Goal: Task Accomplishment & Management: Use online tool/utility

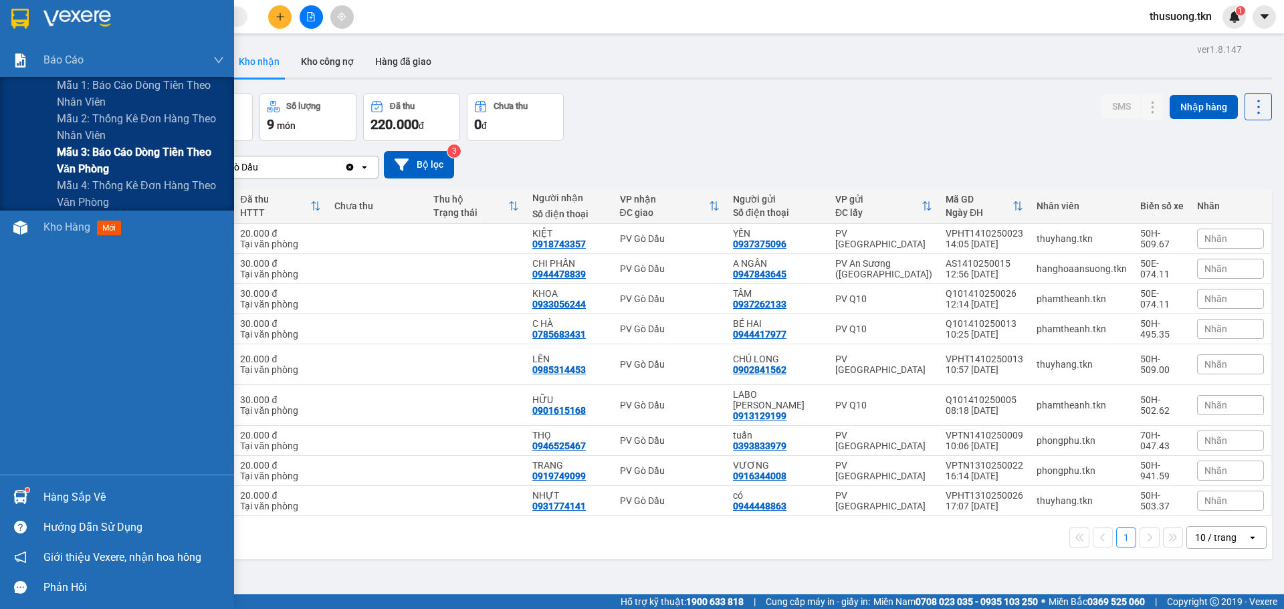
click at [83, 165] on span "Mẫu 3: Báo cáo dòng tiền theo văn phòng" at bounding box center [140, 160] width 167 height 33
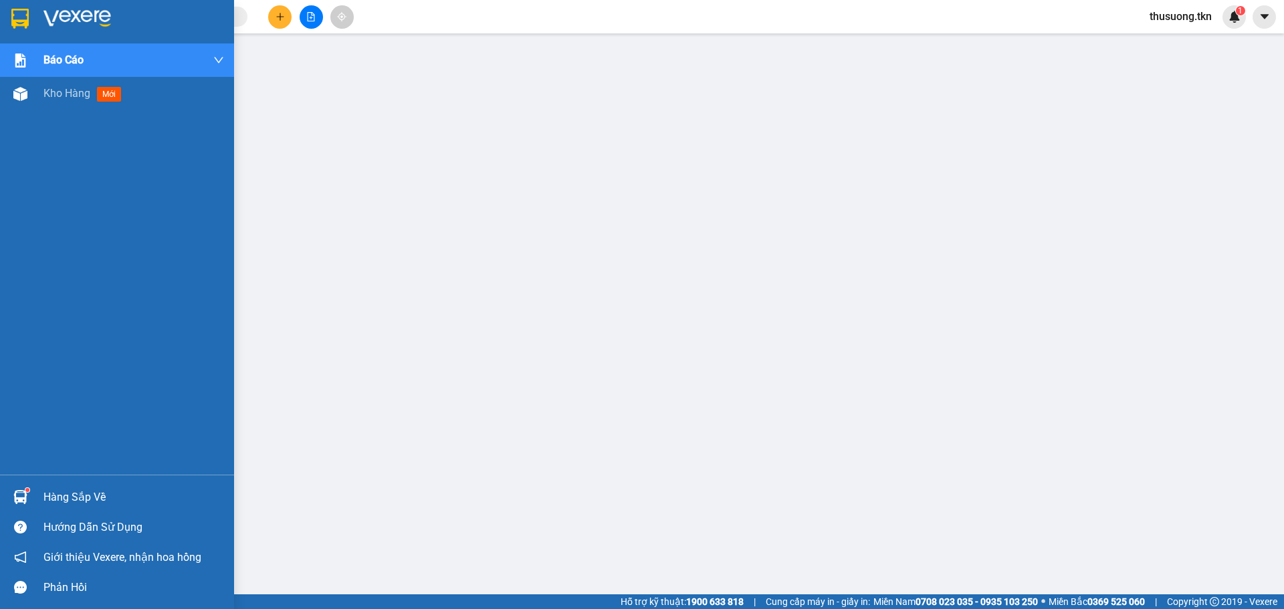
click at [64, 497] on div "Hàng sắp về" at bounding box center [133, 498] width 181 height 20
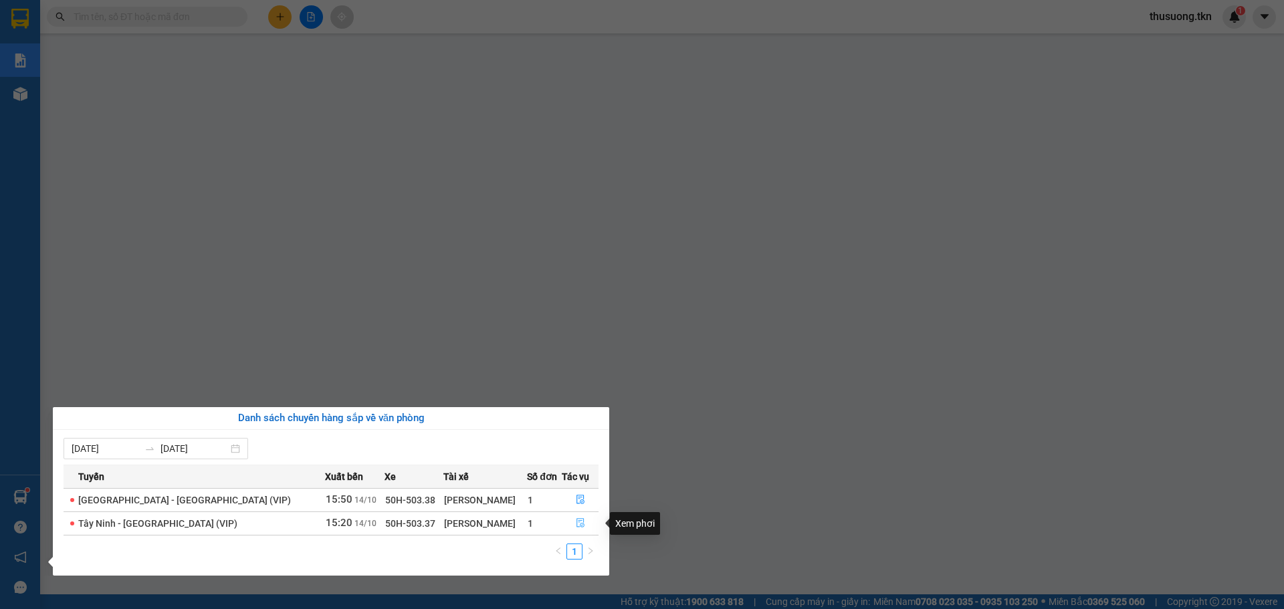
click at [570, 524] on button "button" at bounding box center [580, 523] width 35 height 21
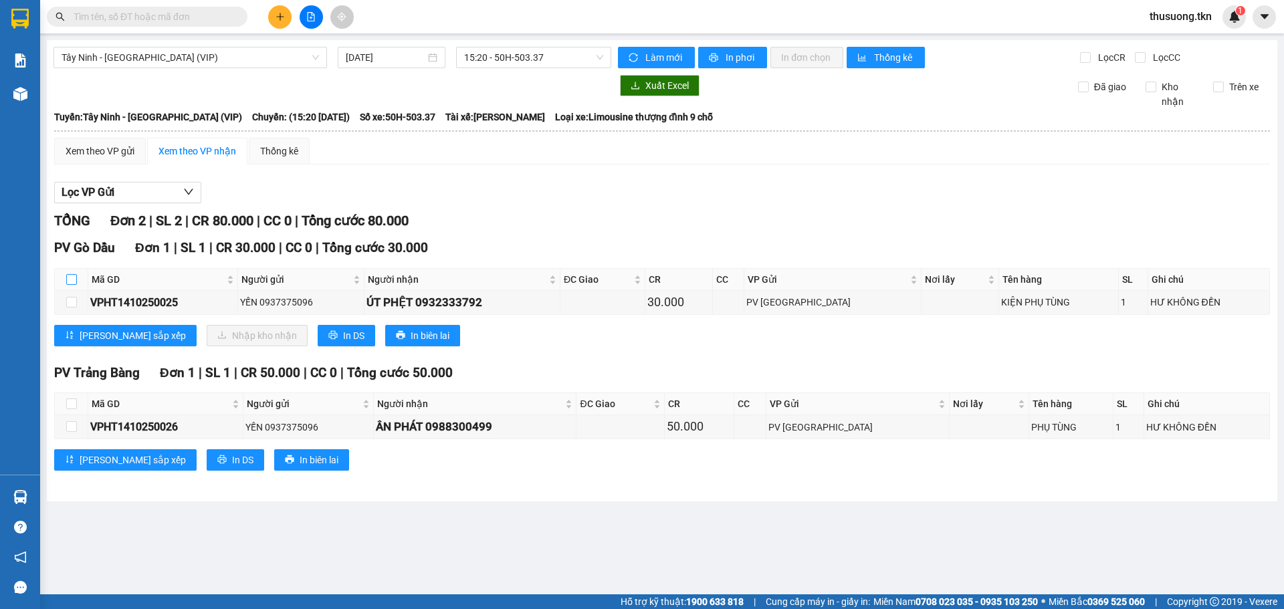
click at [67, 282] on input "checkbox" at bounding box center [71, 279] width 11 height 11
checkbox input "true"
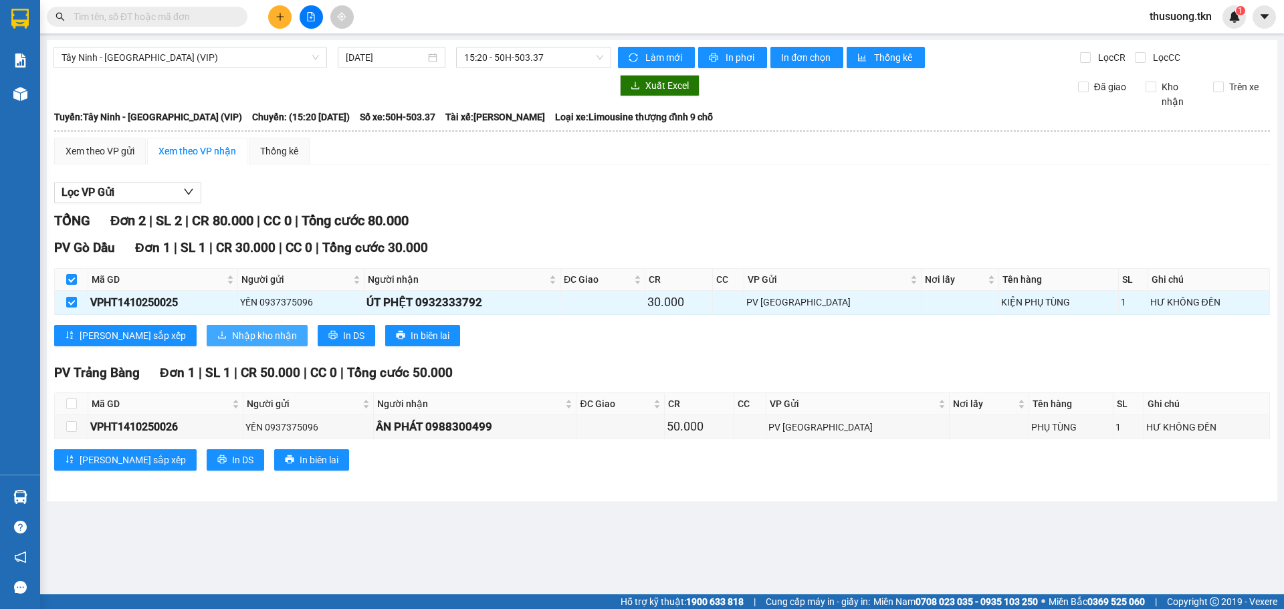
click at [232, 330] on span "Nhập kho nhận" at bounding box center [264, 335] width 65 height 15
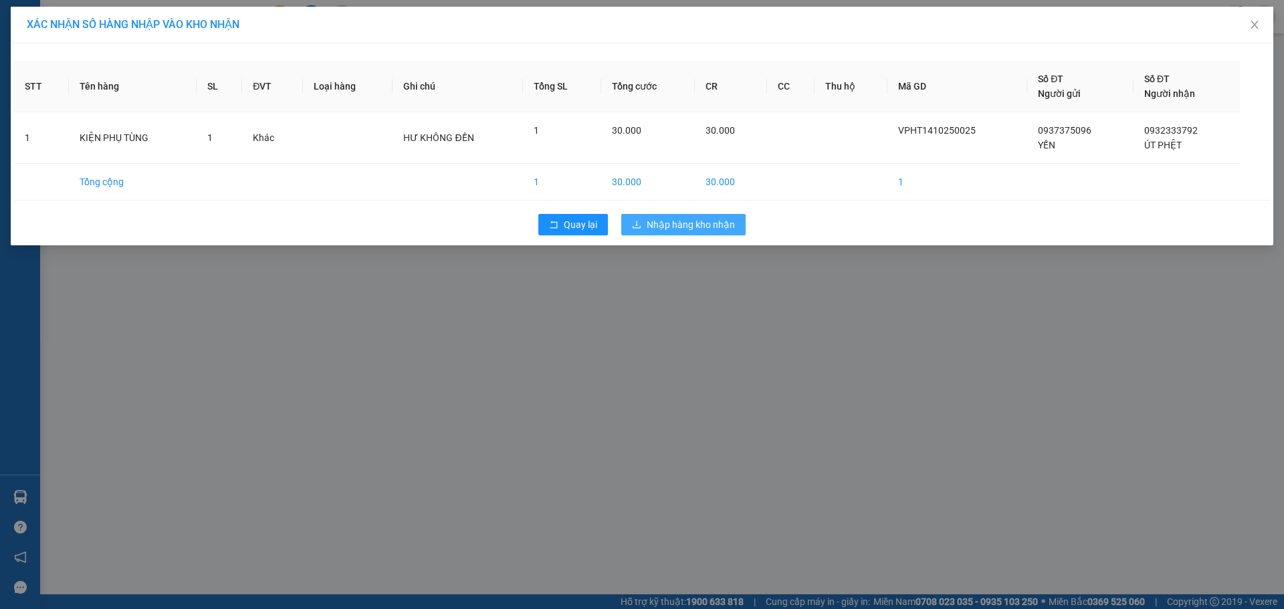
click at [698, 226] on span "Nhập hàng kho nhận" at bounding box center [691, 224] width 88 height 15
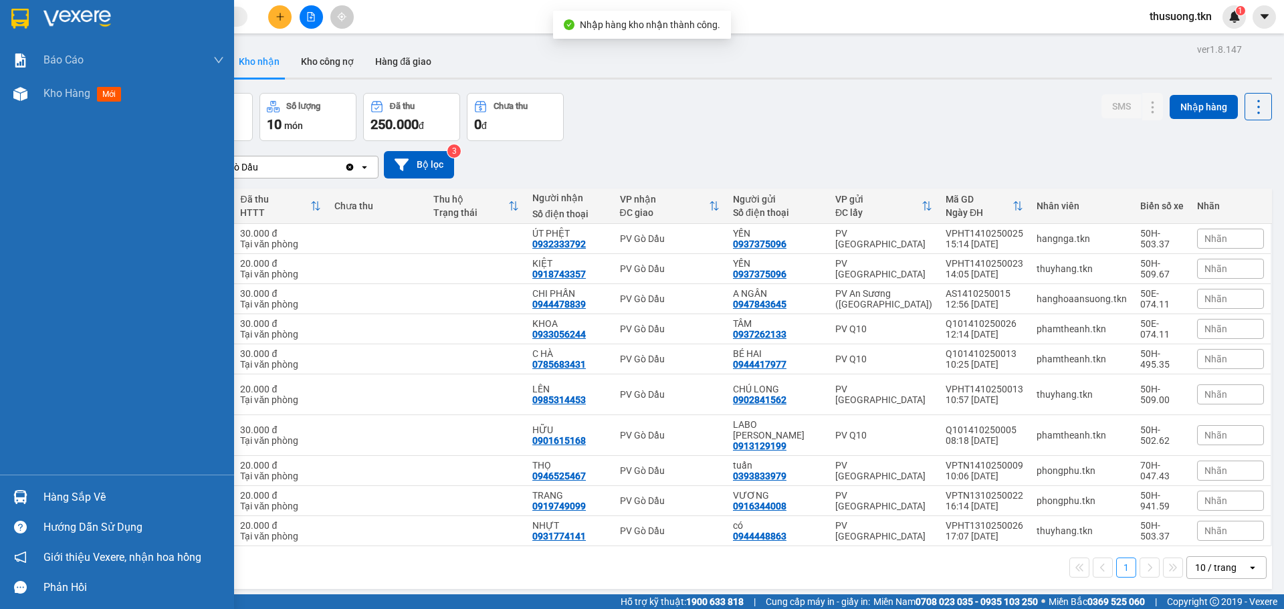
click at [74, 490] on div "Hàng sắp về" at bounding box center [133, 498] width 181 height 20
